Goal: Task Accomplishment & Management: Use online tool/utility

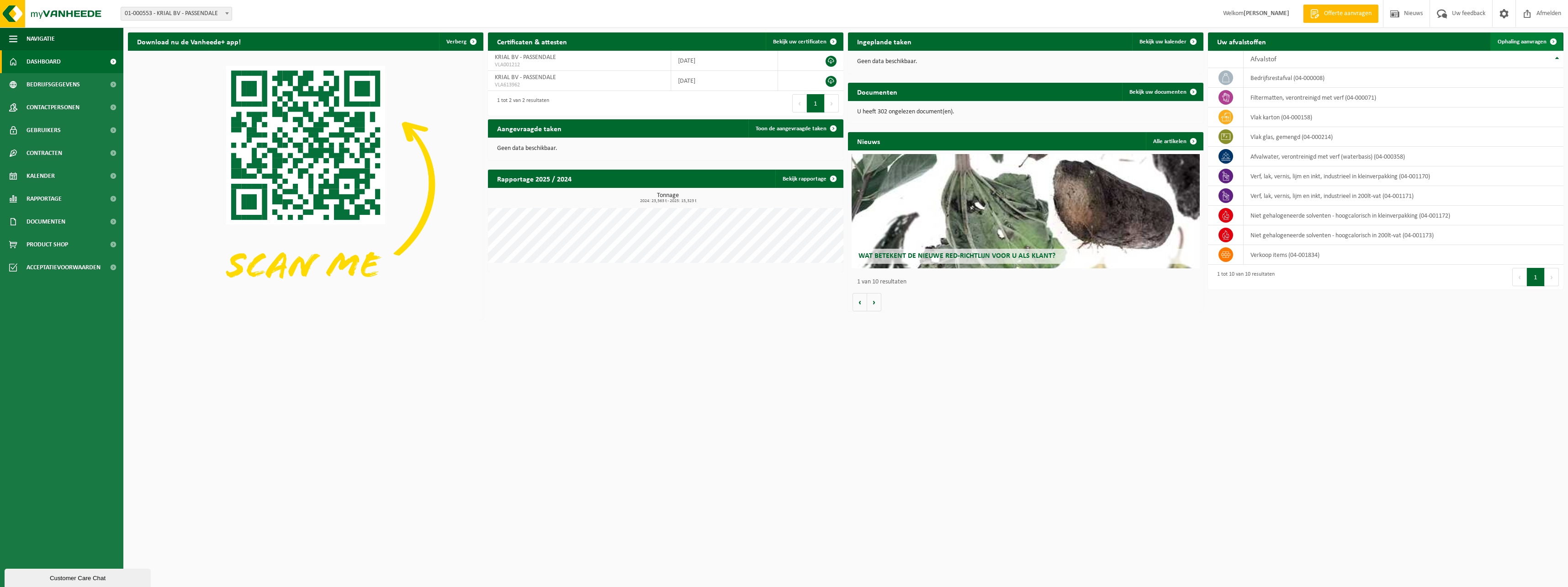
click at [1514, 40] on span "Ophaling aanvragen" at bounding box center [1522, 42] width 49 height 6
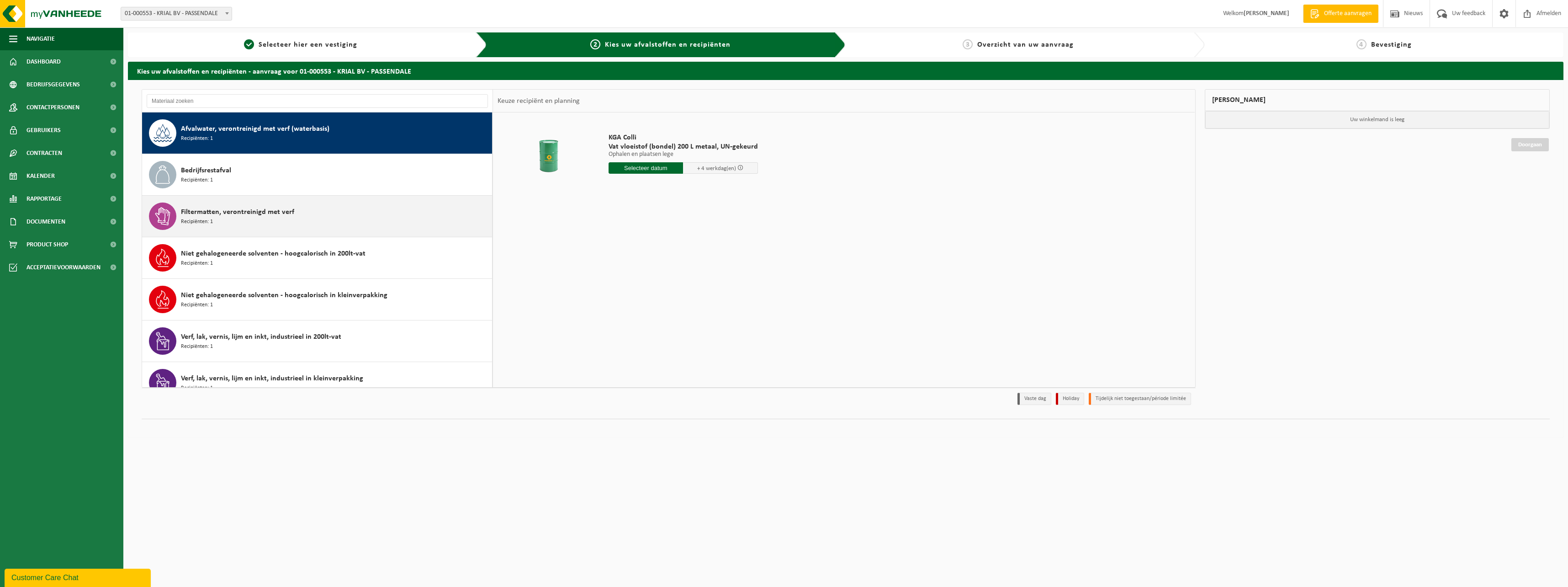
click at [239, 217] on span "Filtermatten, verontreinigd met verf" at bounding box center [237, 212] width 113 height 11
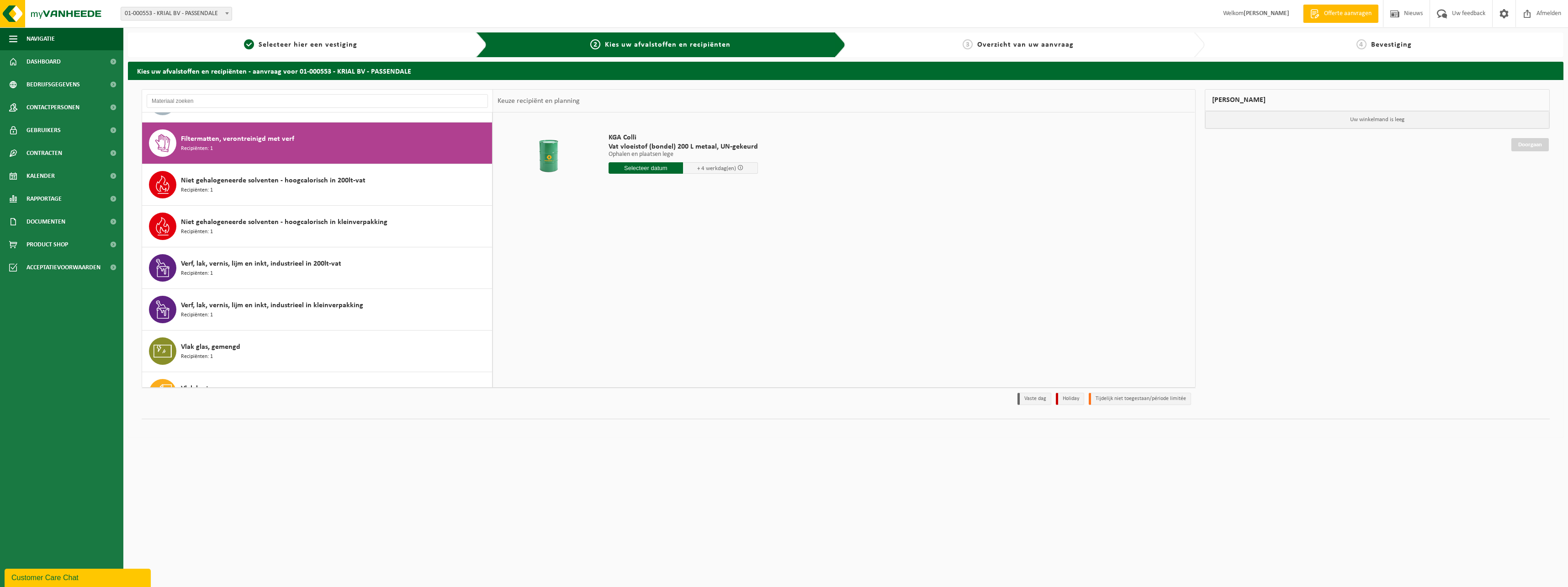
scroll to position [83, 0]
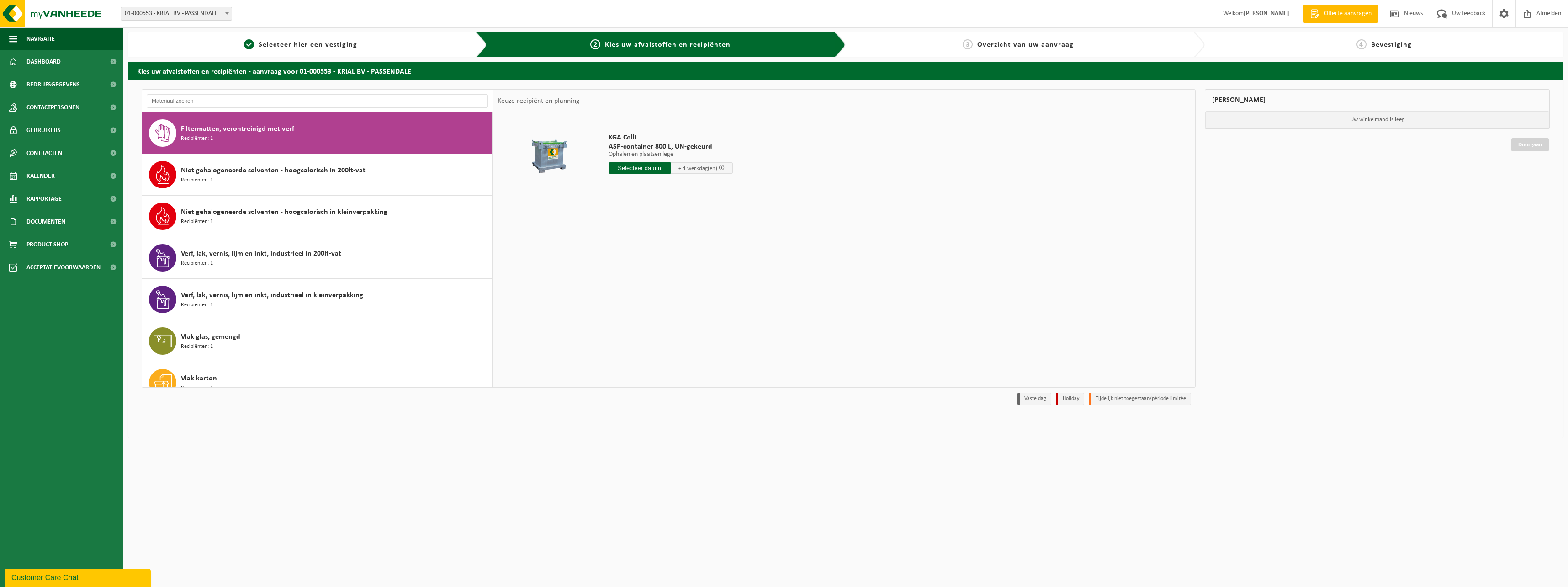
click at [651, 169] on input "text" at bounding box center [640, 167] width 62 height 12
click at [662, 218] on div "2" at bounding box center [665, 220] width 16 height 15
type input "Van 2025-10-02"
click at [644, 220] on button "In winkelmand" at bounding box center [634, 219] width 51 height 15
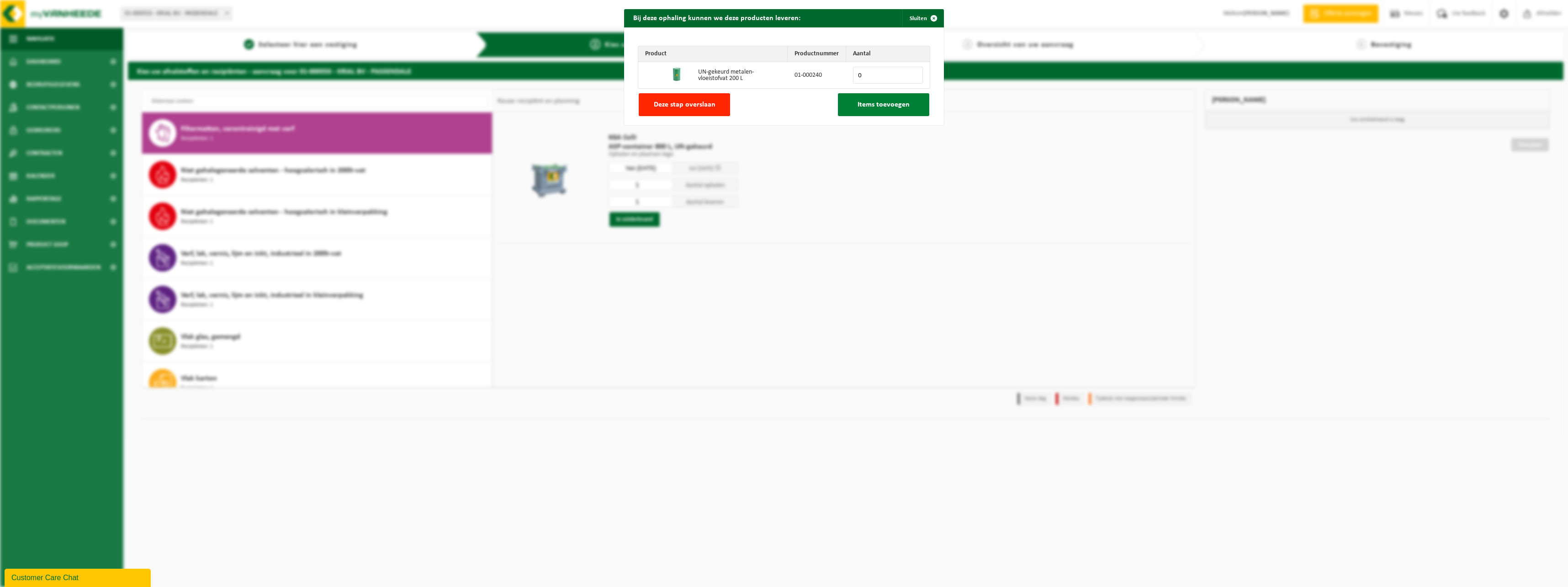
click at [879, 107] on span "Items toevoegen" at bounding box center [884, 105] width 52 height 7
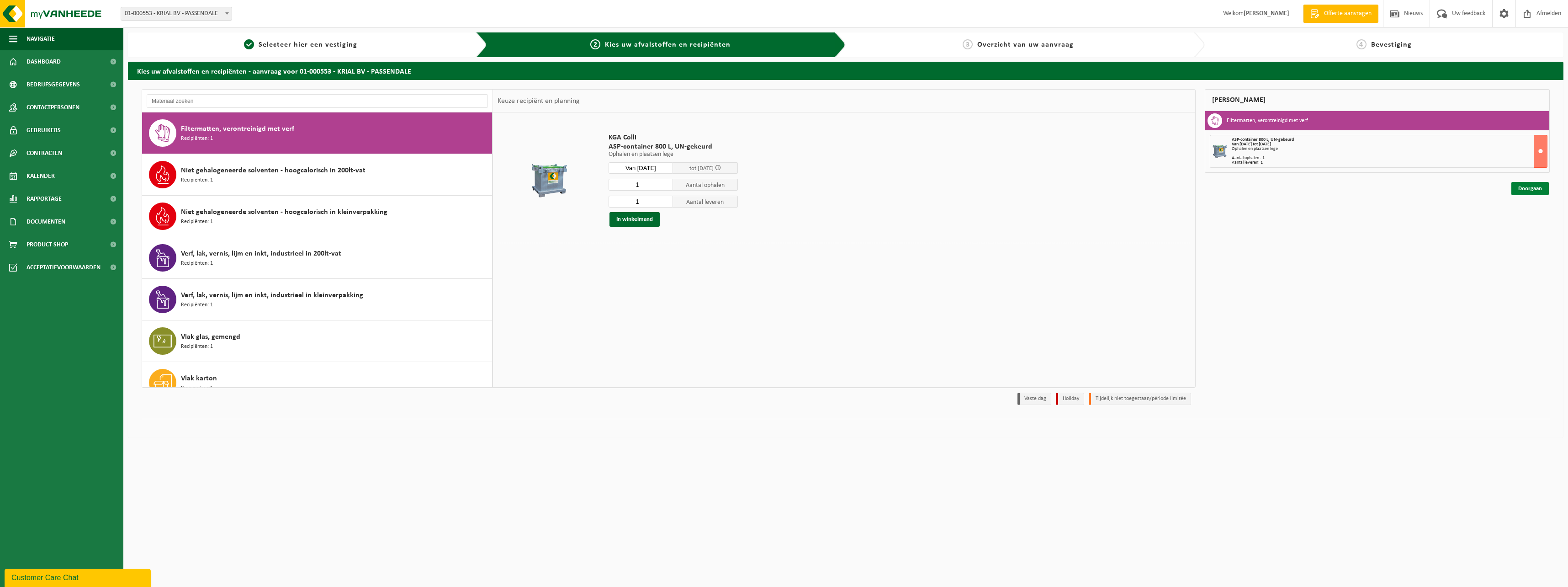
click at [1535, 187] on link "Doorgaan" at bounding box center [1530, 189] width 38 height 13
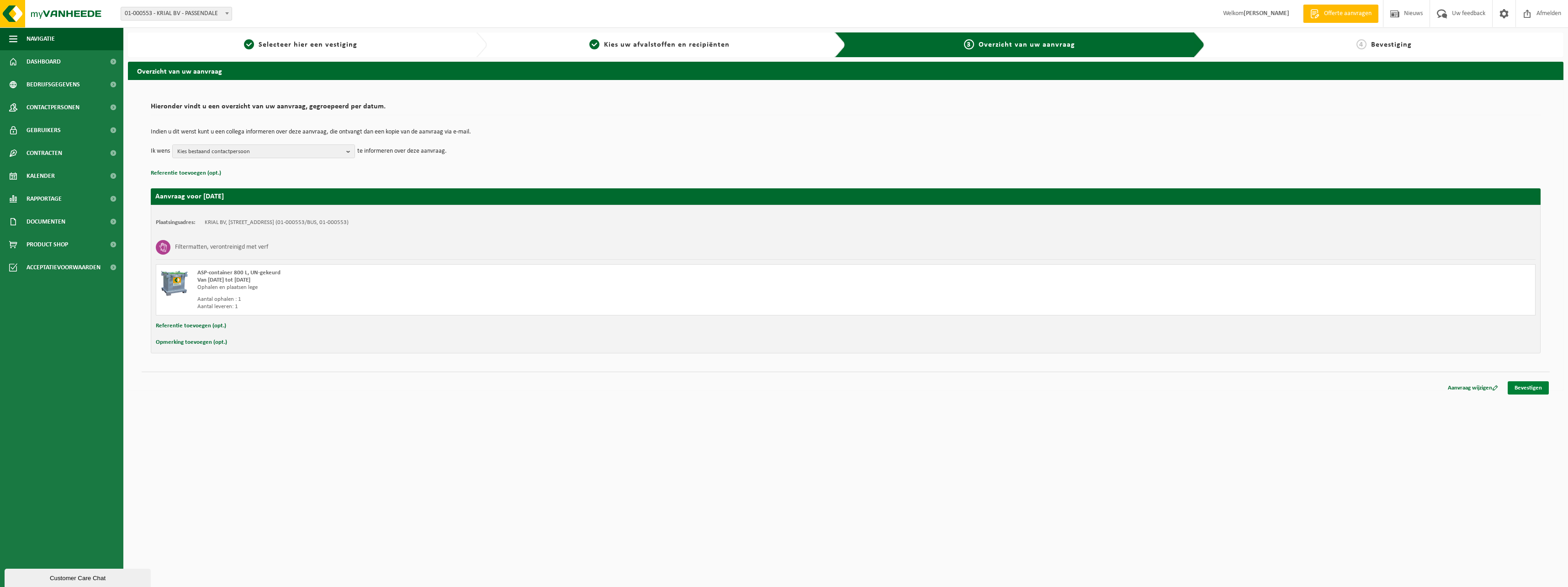
drag, startPoint x: 1521, startPoint y: 388, endPoint x: 1507, endPoint y: 387, distance: 14.0
click at [1521, 387] on link "Bevestigen" at bounding box center [1528, 388] width 41 height 13
